Goal: Task Accomplishment & Management: Complete application form

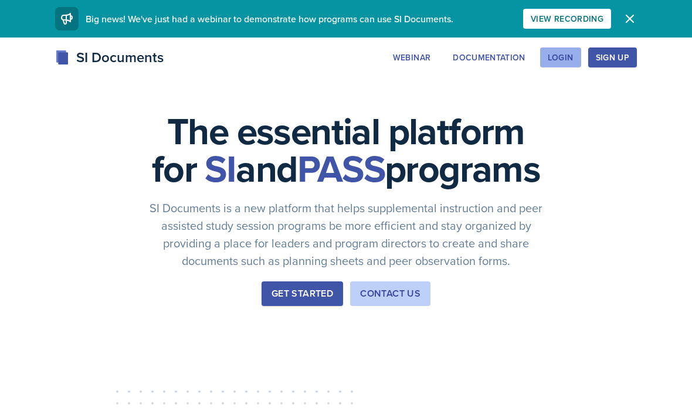
click at [565, 55] on div "Login" at bounding box center [561, 57] width 26 height 9
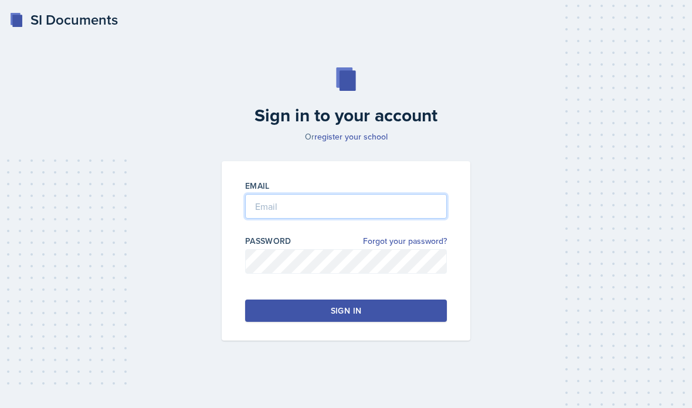
click at [427, 219] on input "email" at bounding box center [346, 206] width 202 height 25
click at [402, 219] on input "Turk" at bounding box center [346, 206] width 202 height 25
type input "T"
type input "[PERSON_NAME][EMAIL_ADDRESS][PERSON_NAME][DOMAIN_NAME]"
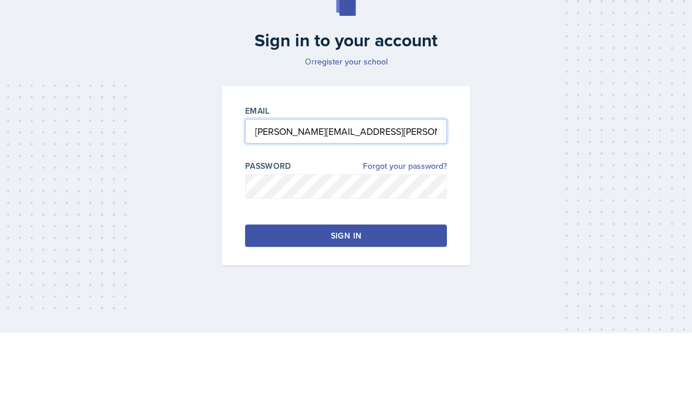
scroll to position [47, 0]
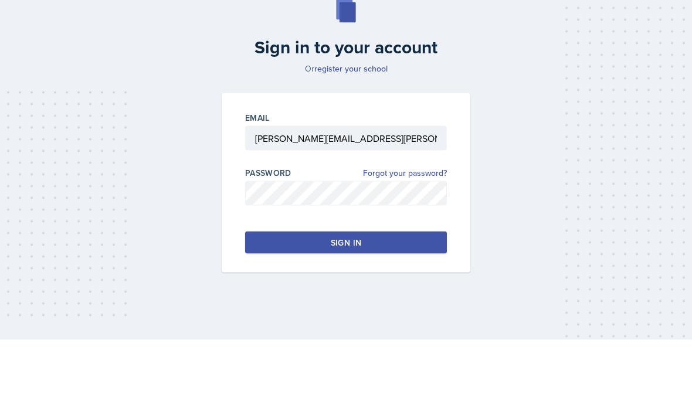
click at [324, 201] on div "Email [PERSON_NAME][EMAIL_ADDRESS][PERSON_NAME][DOMAIN_NAME] Password Forgot yo…" at bounding box center [346, 250] width 249 height 179
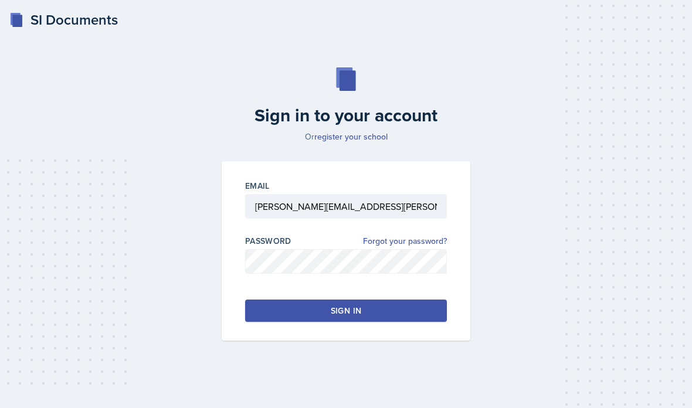
click at [320, 235] on div "Password Forgot your password?" at bounding box center [346, 241] width 202 height 12
click at [321, 300] on button "Sign in" at bounding box center [346, 311] width 202 height 22
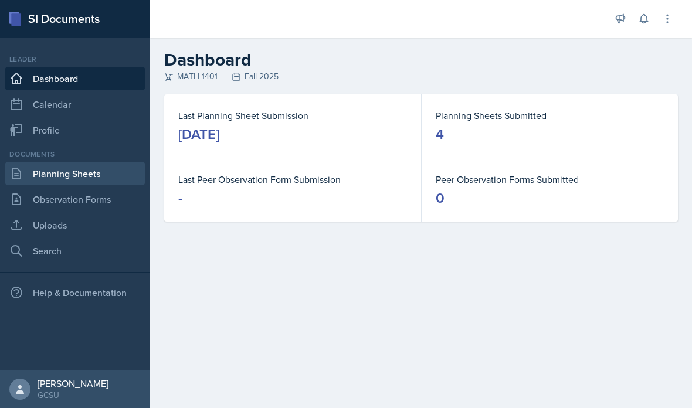
click at [67, 176] on link "Planning Sheets" at bounding box center [75, 173] width 141 height 23
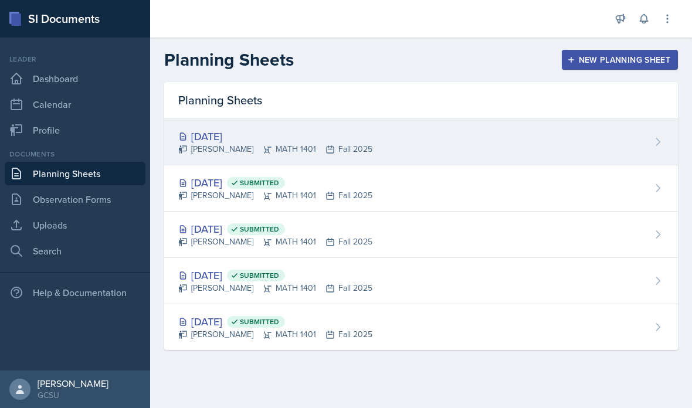
click at [223, 144] on div "[PERSON_NAME] MATH 1401 Fall 2025" at bounding box center [275, 149] width 194 height 12
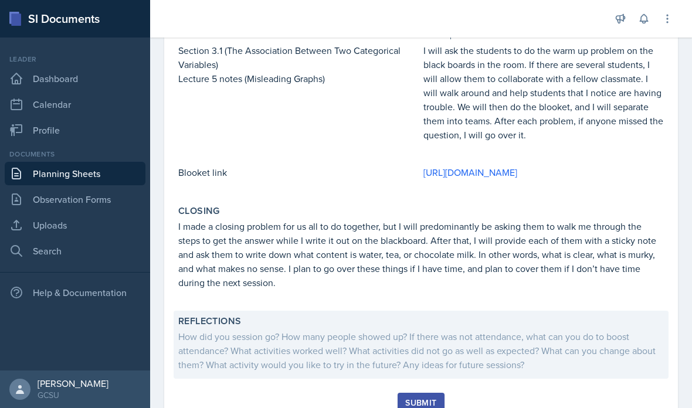
scroll to position [319, 2]
click at [342, 358] on div "How did you session go? How many people showed up? If there was not attendance,…" at bounding box center [421, 351] width 486 height 42
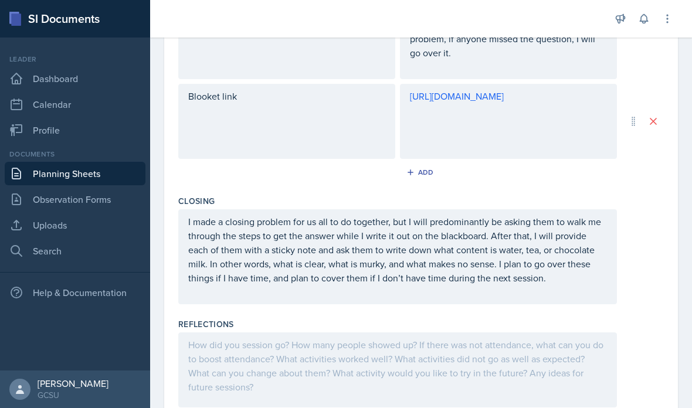
scroll to position [531, 0]
click at [340, 353] on div at bounding box center [397, 370] width 439 height 75
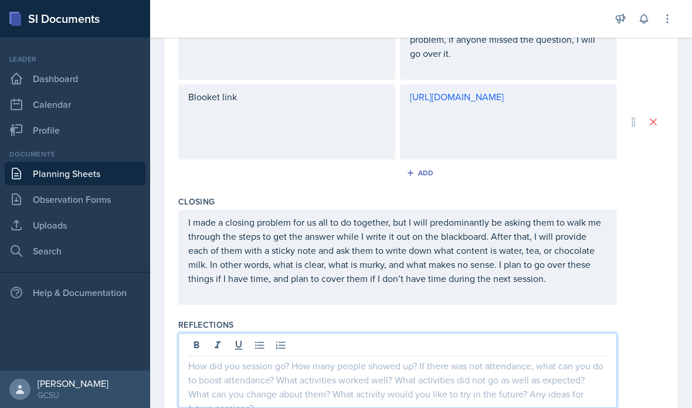
scroll to position [47, 0]
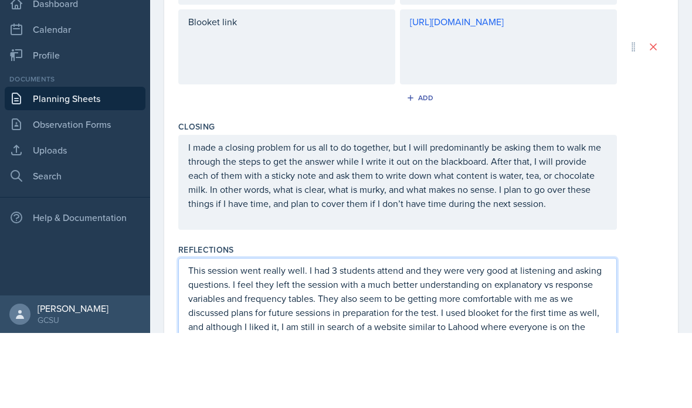
click at [439, 338] on p "This session went really well. I had 3 students attend and they were very good …" at bounding box center [397, 380] width 419 height 84
click at [421, 338] on p "This session went really well. I had 3 students attend and they were very good …" at bounding box center [397, 380] width 419 height 84
click at [442, 338] on p "This session went really well. I had 3 students attend and they were very good …" at bounding box center [397, 380] width 419 height 84
click at [208, 338] on p "This session went really well. I had 3 students attend and they were very good …" at bounding box center [397, 380] width 419 height 84
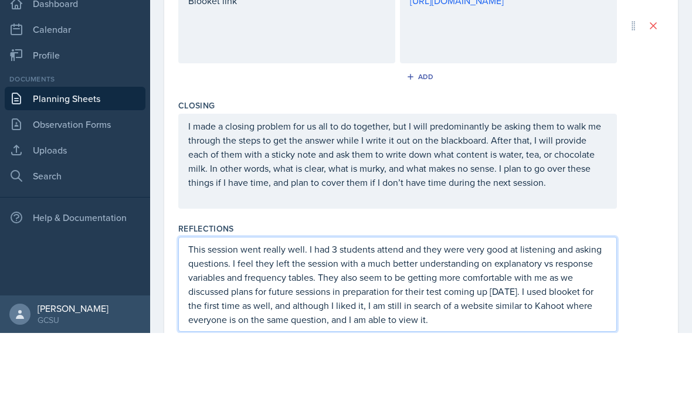
scroll to position [551, 0]
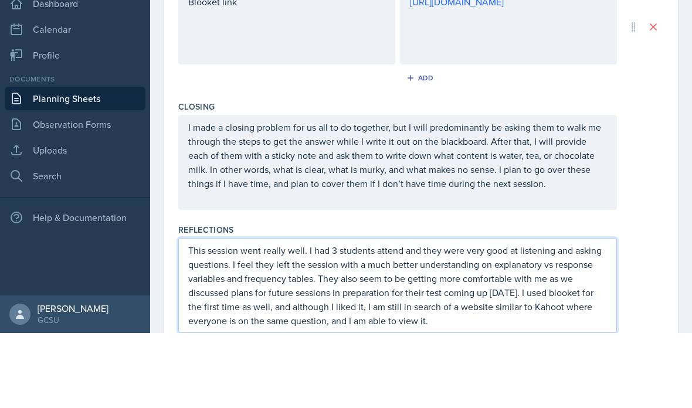
click at [506, 318] on p "This session went really well. I had 3 students attend and they were very good …" at bounding box center [397, 360] width 419 height 84
click at [655, 313] on div "This session went really well. I had 3 students attend and they were very good …" at bounding box center [421, 360] width 486 height 95
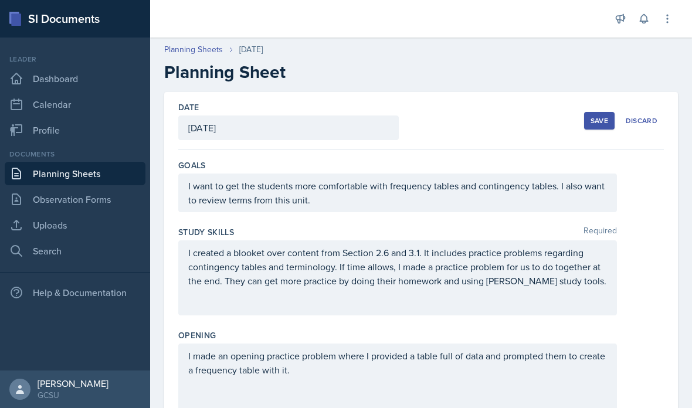
scroll to position [0, 0]
click at [603, 116] on div "Save" at bounding box center [600, 120] width 18 height 9
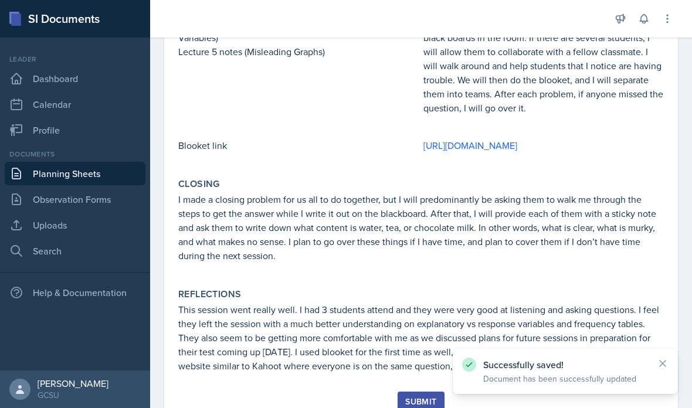
scroll to position [345, 0]
click at [427, 398] on div "Submit" at bounding box center [420, 402] width 31 height 9
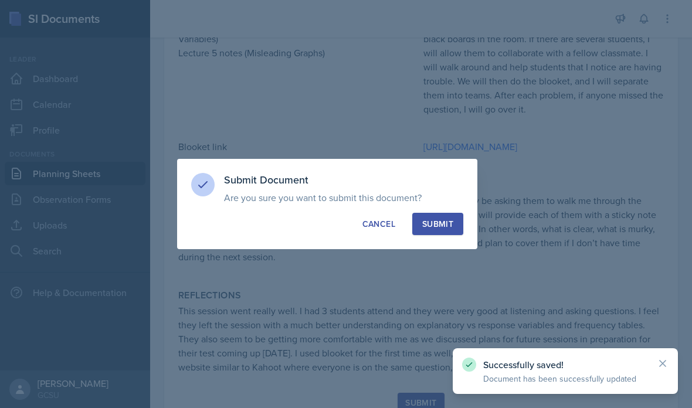
click at [445, 221] on div "Submit" at bounding box center [437, 224] width 31 height 12
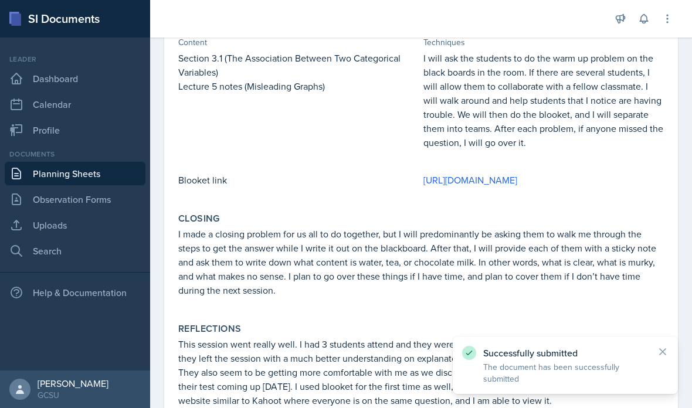
scroll to position [311, 0]
click at [615, 338] on p "This session went really well. I had 3 students attend and they were very good …" at bounding box center [421, 373] width 486 height 70
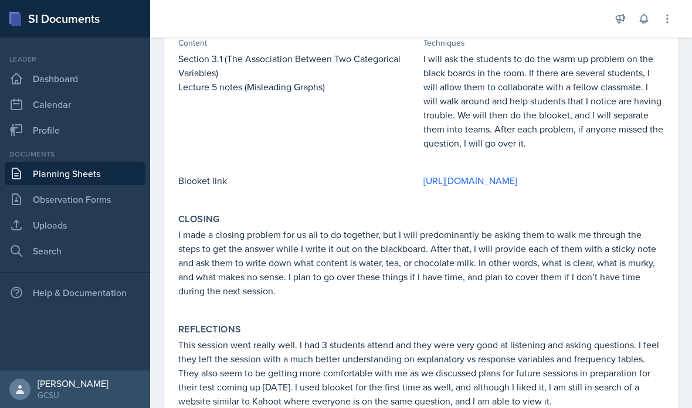
click at [625, 338] on p "This session went really well. I had 3 students attend and they were very good …" at bounding box center [421, 373] width 486 height 70
